Goal: Task Accomplishment & Management: Use online tool/utility

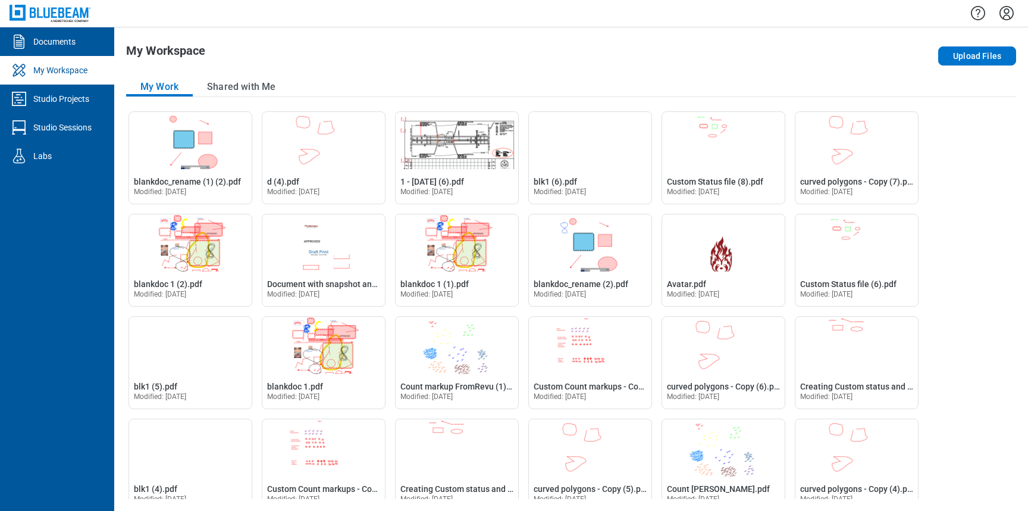
click at [1012, 18] on icon "Settings" at bounding box center [1006, 13] width 19 height 19
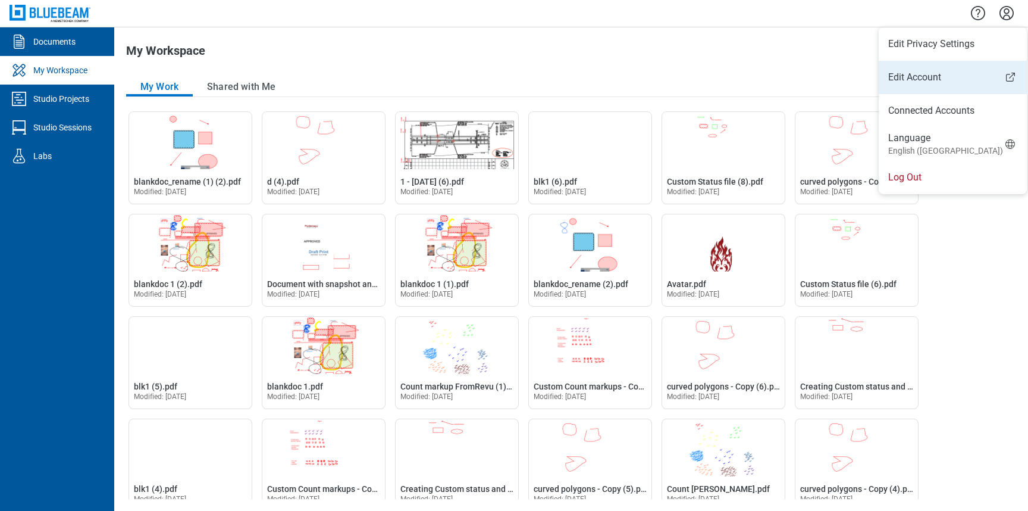
click at [924, 73] on link "Edit Account" at bounding box center [953, 77] width 148 height 14
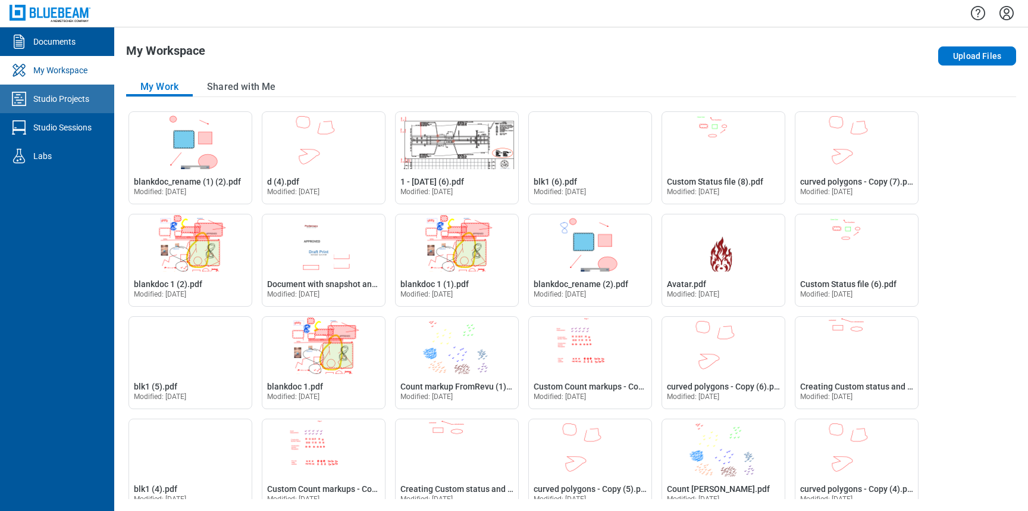
click at [86, 103] on div "Studio Projects" at bounding box center [61, 99] width 56 height 12
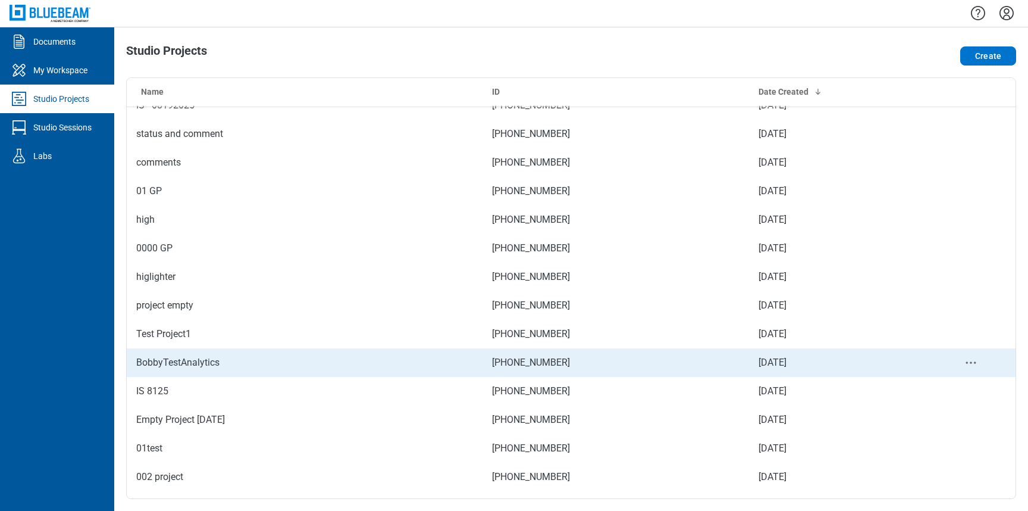
scroll to position [74, 0]
click at [215, 361] on td "BobbyTestAnalytics" at bounding box center [305, 361] width 356 height 29
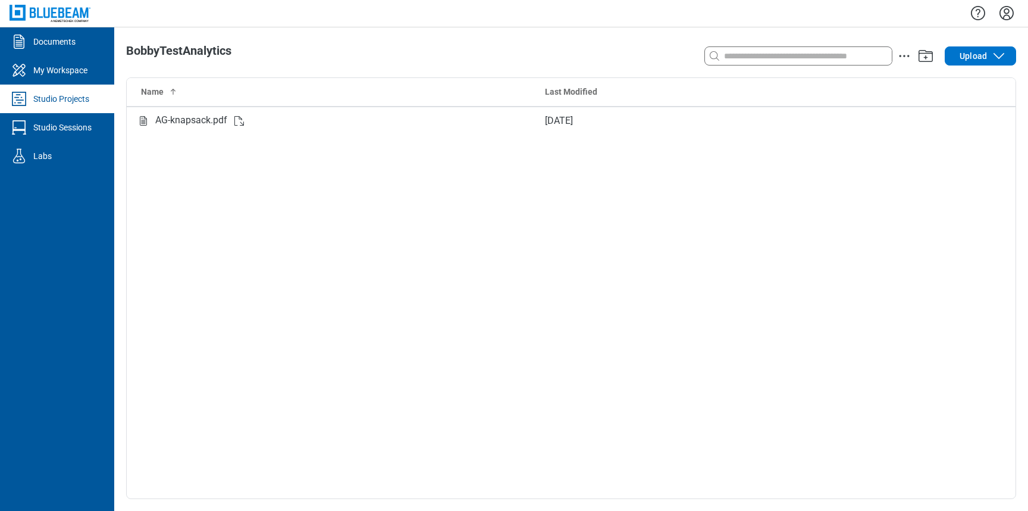
click at [533, 262] on div "Name Last Modified AG-knapsack.pdf [DATE]" at bounding box center [571, 288] width 889 height 421
click at [970, 57] on span "Upload" at bounding box center [973, 56] width 27 height 12
click at [986, 52] on span "Upload" at bounding box center [973, 56] width 27 height 12
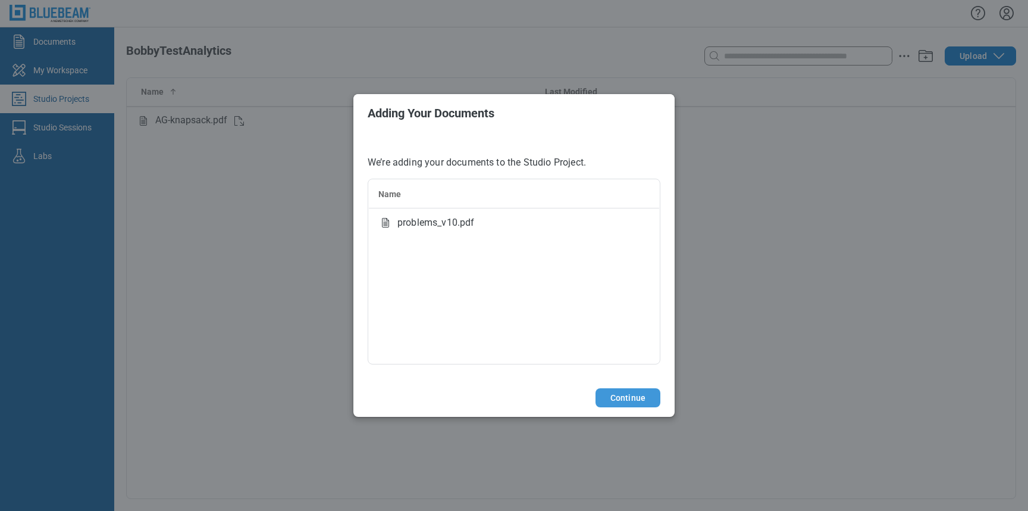
click at [618, 395] on button "Continue" at bounding box center [628, 397] width 65 height 19
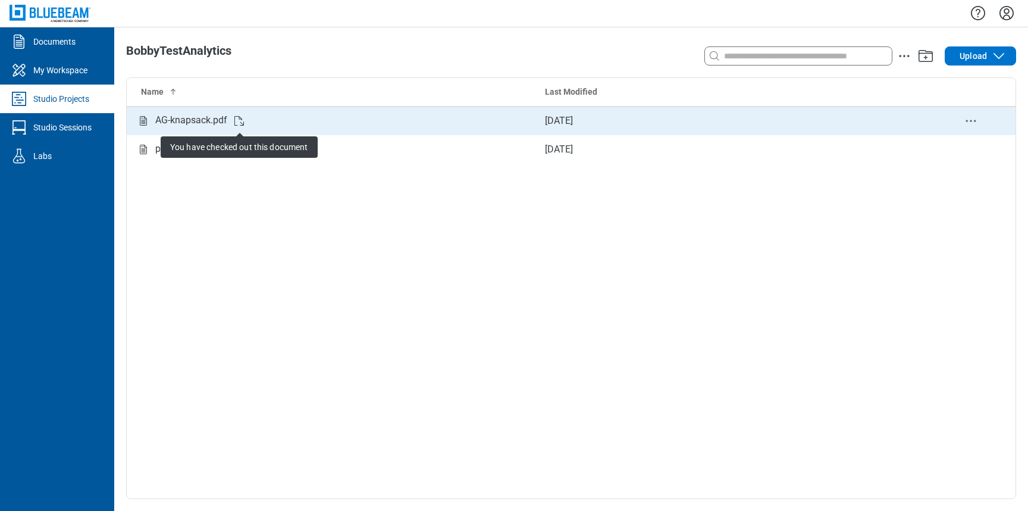
click at [239, 124] on icon "Studio items table" at bounding box center [239, 121] width 14 height 14
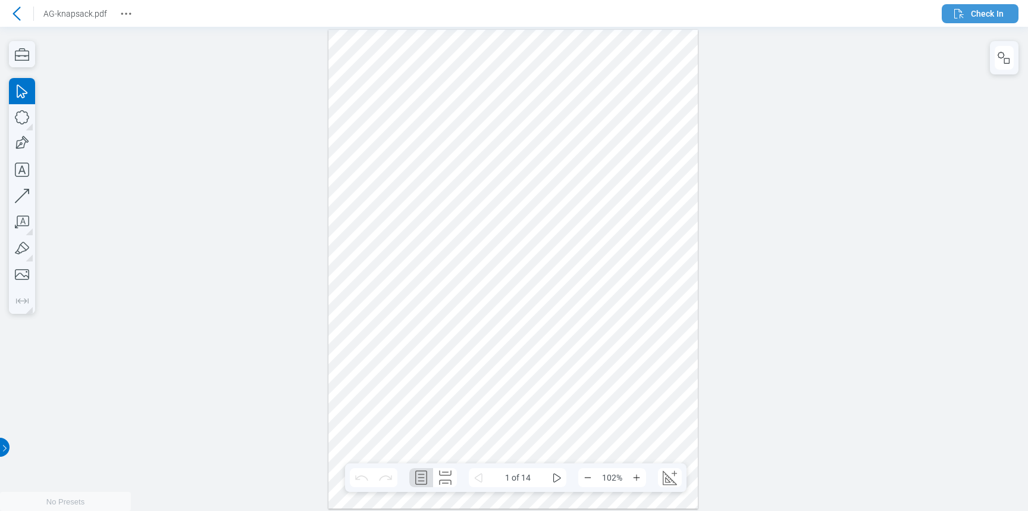
click at [950, 15] on button "Check In" at bounding box center [980, 13] width 77 height 19
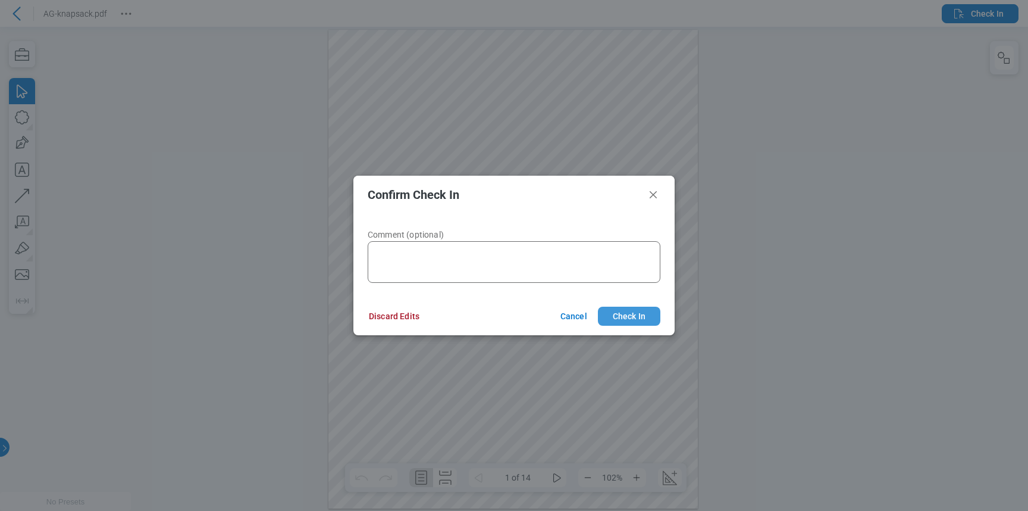
click at [611, 324] on button "Check In" at bounding box center [629, 315] width 62 height 19
